Goal: Information Seeking & Learning: Learn about a topic

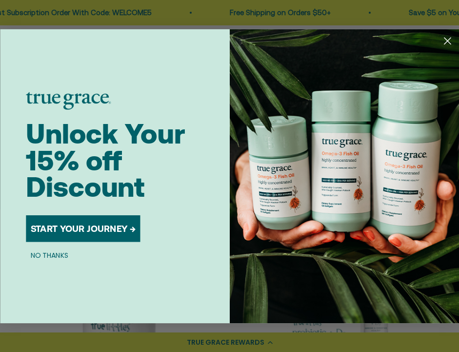
click at [447, 38] on circle "Close dialog" at bounding box center [447, 40] width 15 height 15
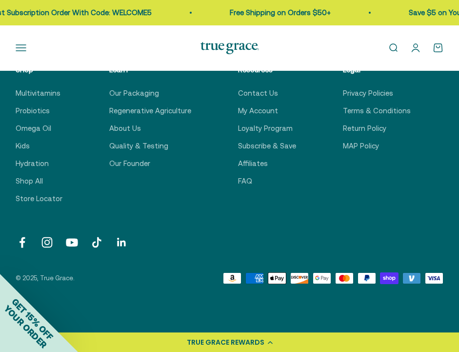
scroll to position [848, 0]
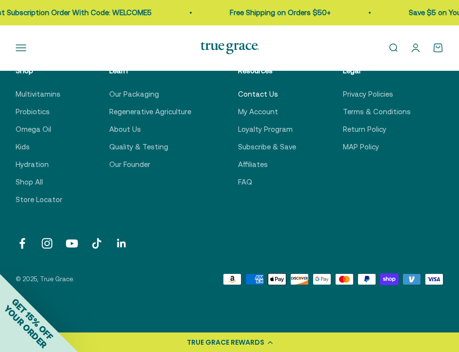
click at [242, 88] on link "Contact Us" at bounding box center [258, 94] width 40 height 12
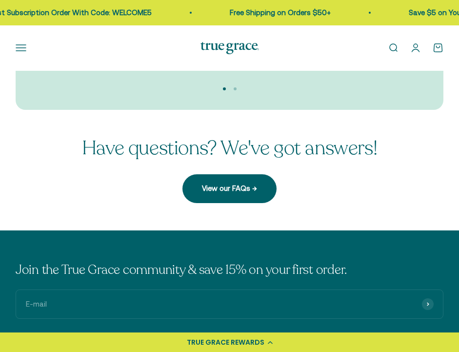
scroll to position [287, 0]
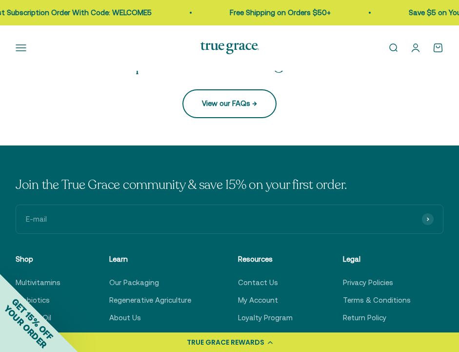
click at [217, 109] on link "View our FAQs →" at bounding box center [229, 103] width 94 height 28
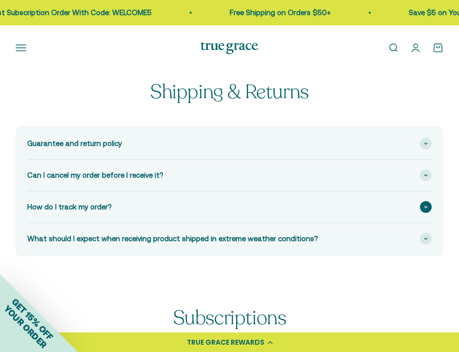
scroll to position [21, 0]
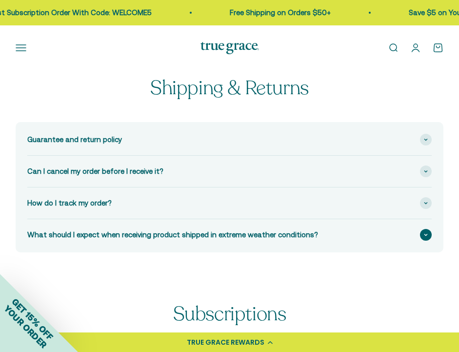
click at [155, 240] on span "What should I expect when receiving product shipped in extreme weather conditio…" at bounding box center [172, 235] width 291 height 12
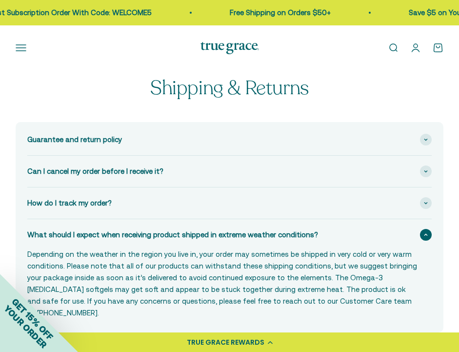
click at [156, 240] on span "What should I expect when receiving product shipped in extreme weather conditio…" at bounding box center [172, 235] width 291 height 12
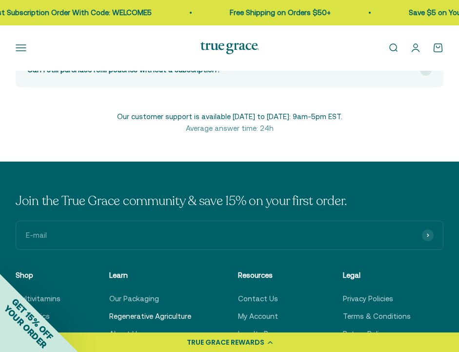
scroll to position [372, 0]
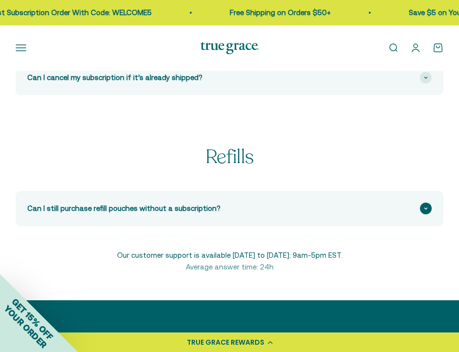
click at [155, 214] on div "Can I still purchase refill pouches without a subscription?" at bounding box center [229, 208] width 404 height 31
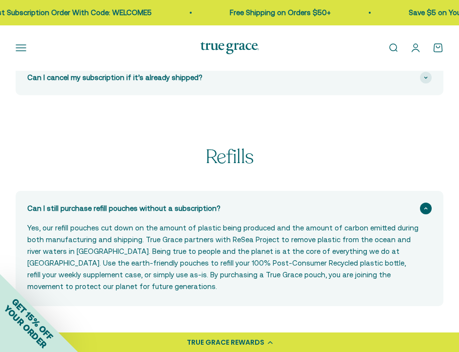
click at [155, 214] on div "Can I still purchase refill pouches without a subscription?" at bounding box center [229, 208] width 404 height 31
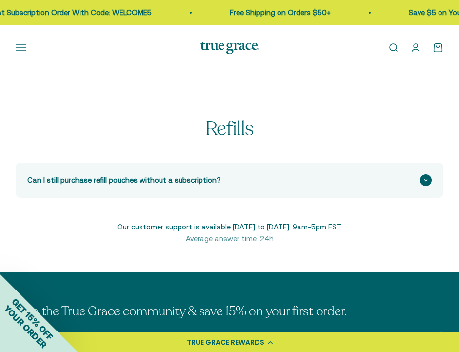
scroll to position [401, 0]
